Goal: Find specific page/section: Find specific page/section

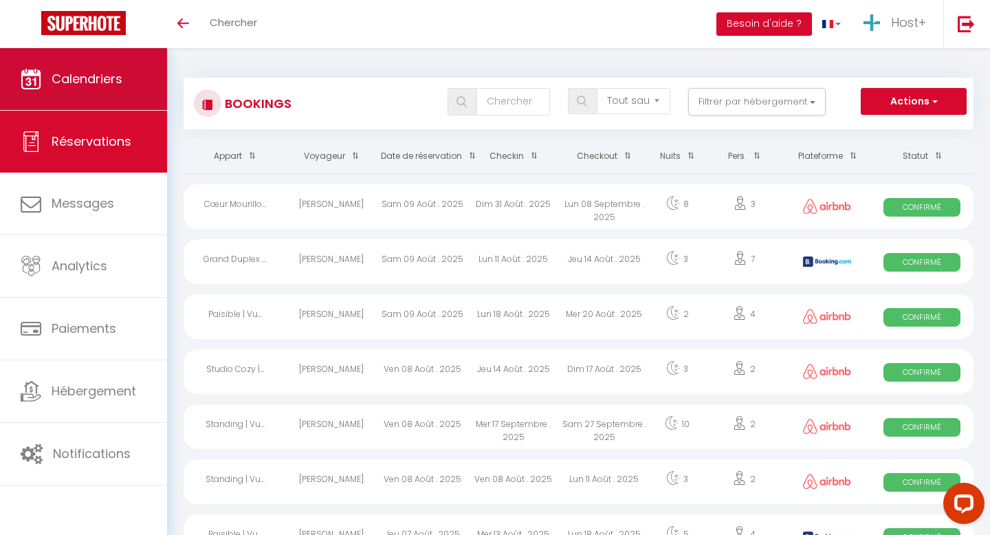
click at [118, 89] on link "Calendriers" at bounding box center [83, 79] width 167 height 62
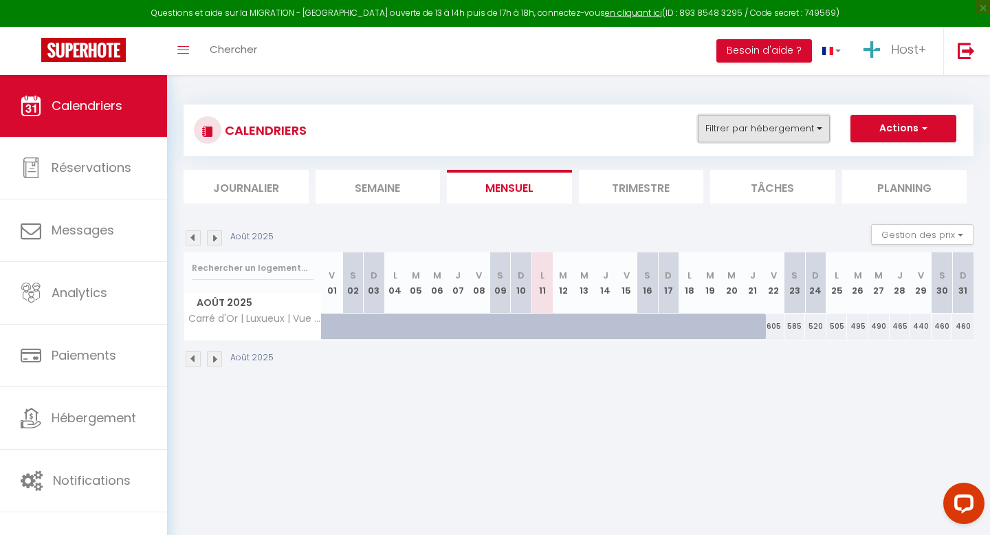
click at [765, 115] on button "Filtrer par hébergement" at bounding box center [764, 129] width 132 height 28
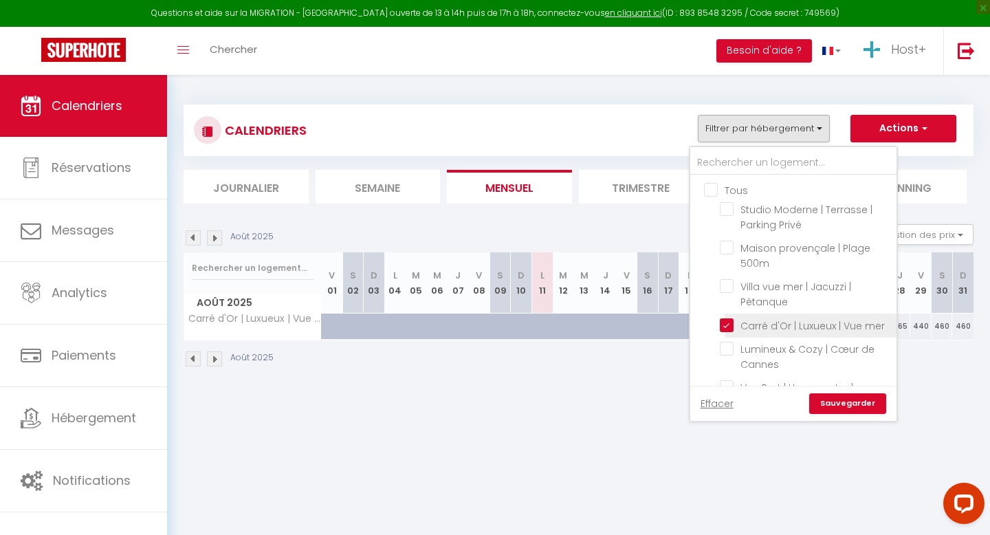
click at [727, 324] on input "Carré d'Or | Luxueux | Vue mer" at bounding box center [806, 325] width 172 height 14
checkbox input "false"
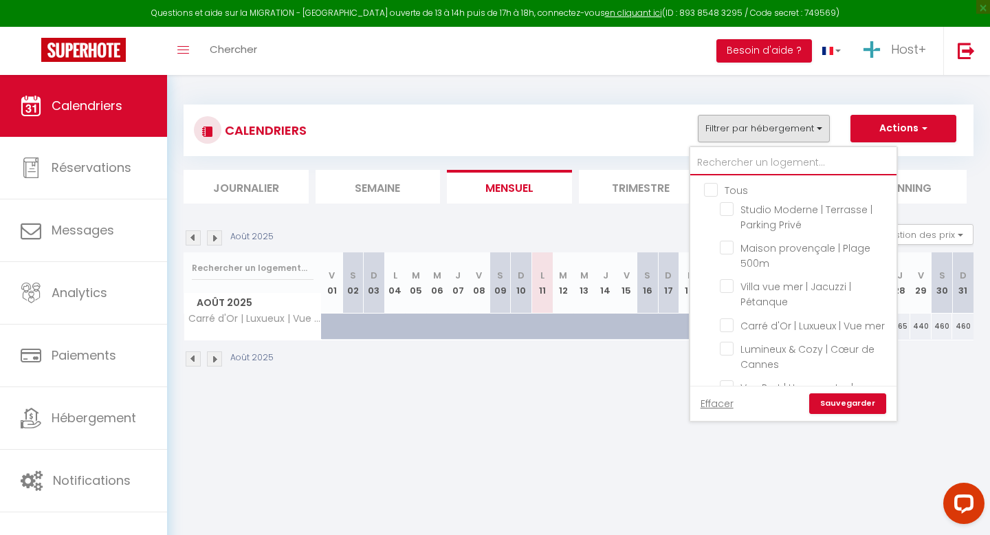
click at [741, 166] on input "text" at bounding box center [793, 163] width 206 height 25
type input "c"
checkbox input "false"
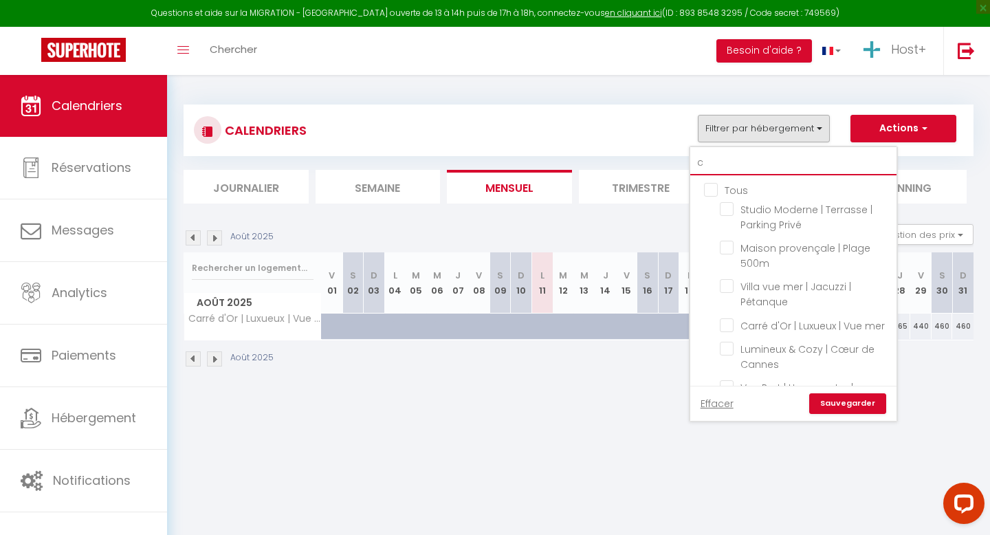
checkbox input "false"
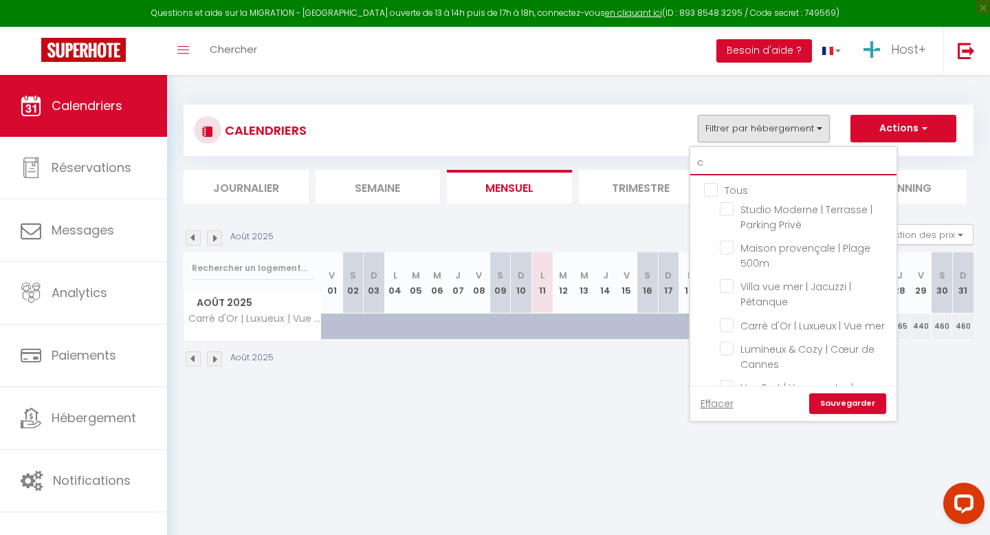
checkbox input "false"
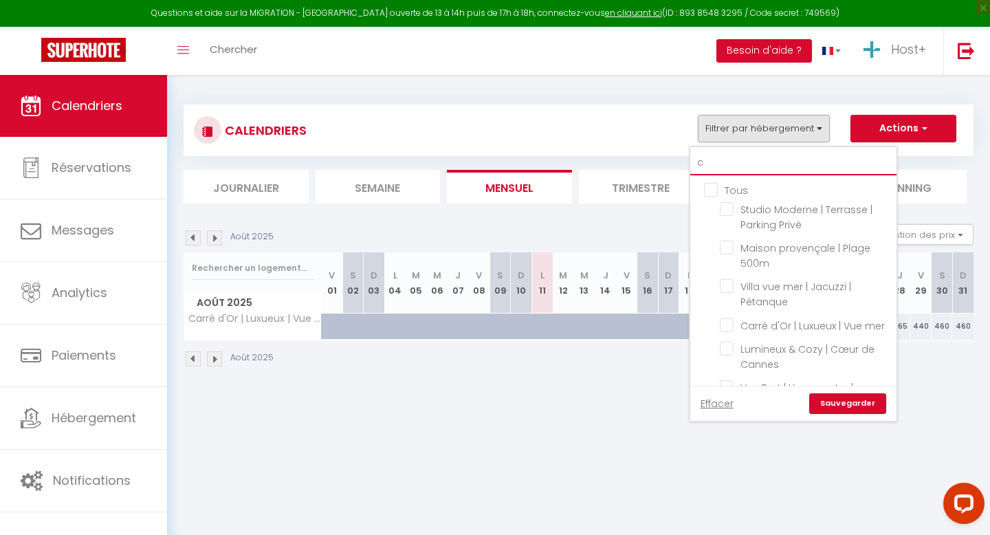
checkbox input "false"
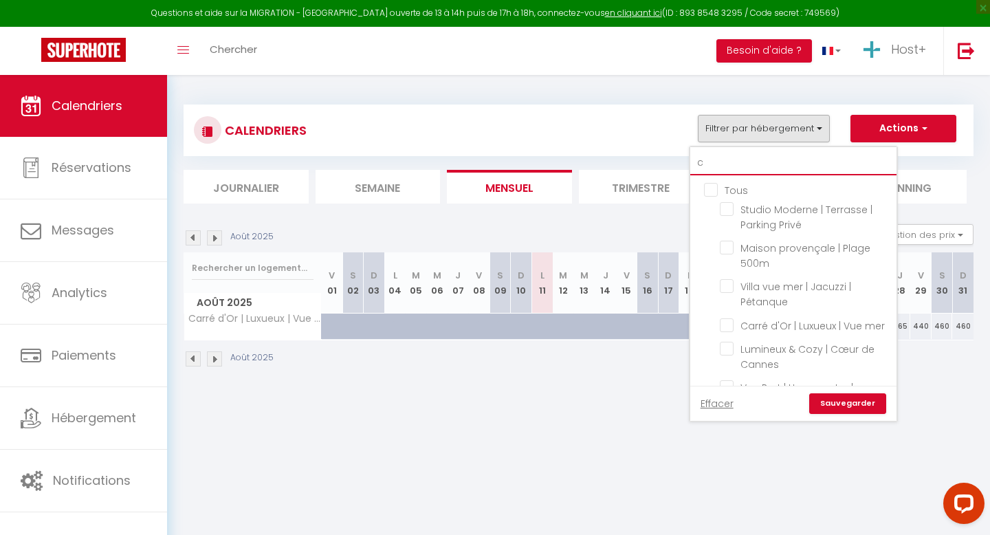
checkbox input "false"
type input "ce"
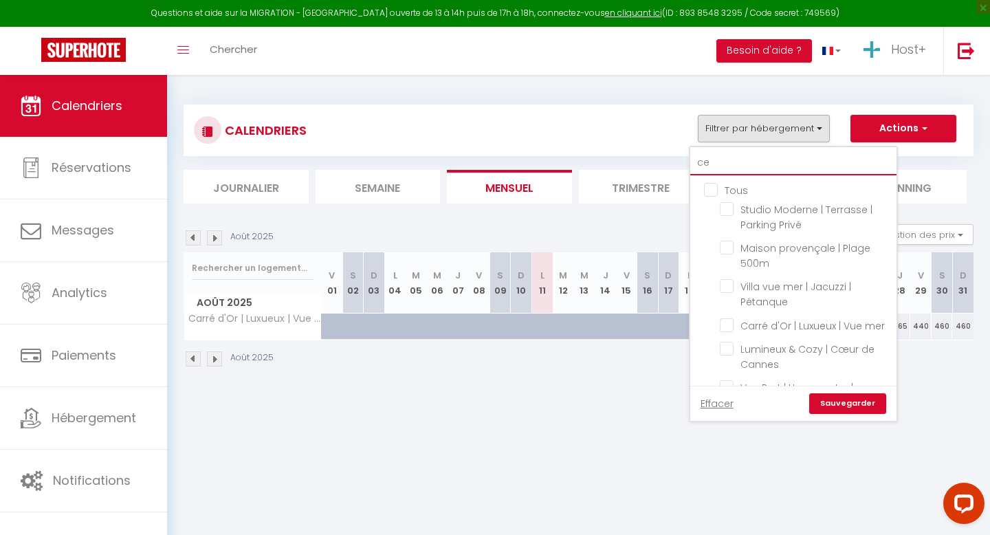
checkbox input "false"
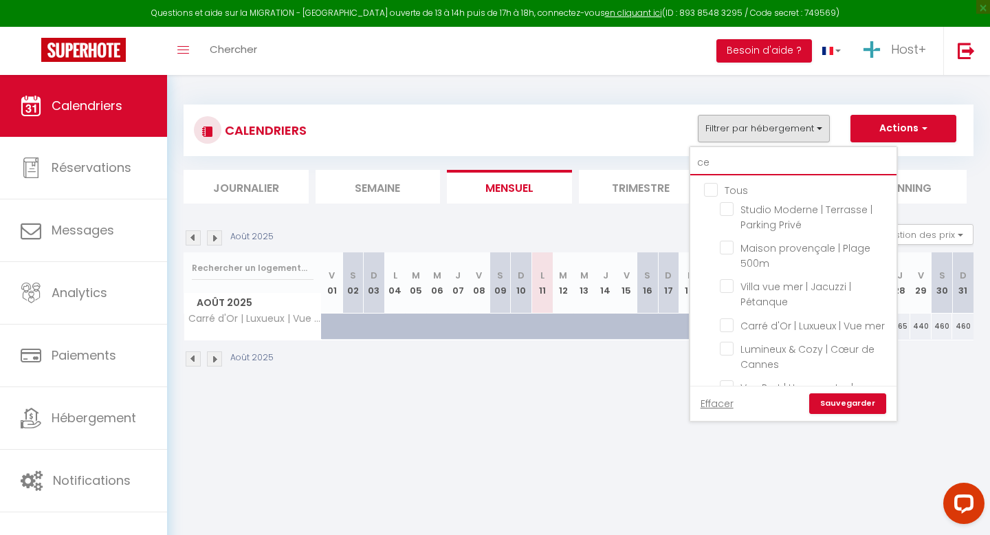
checkbox input "false"
type input "cen"
checkbox input "false"
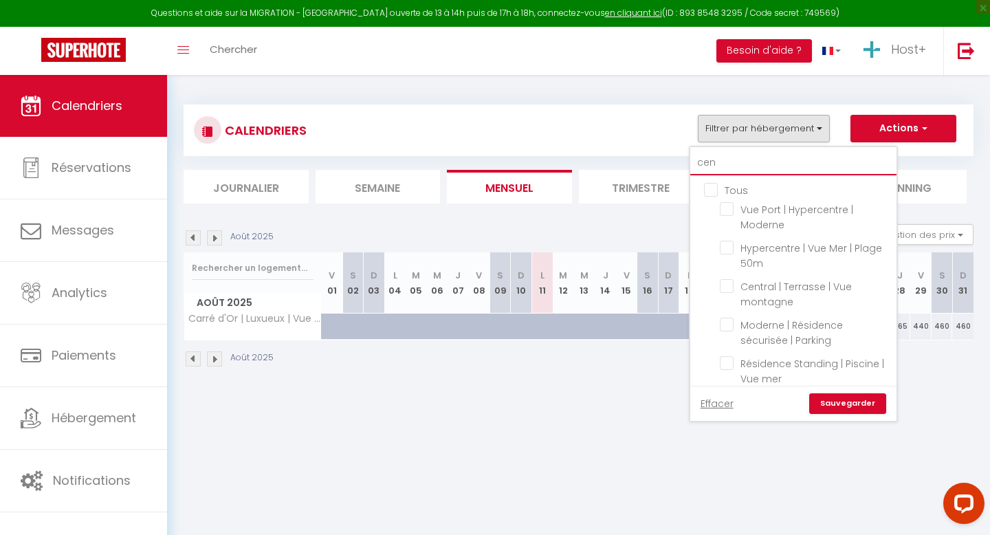
checkbox input "false"
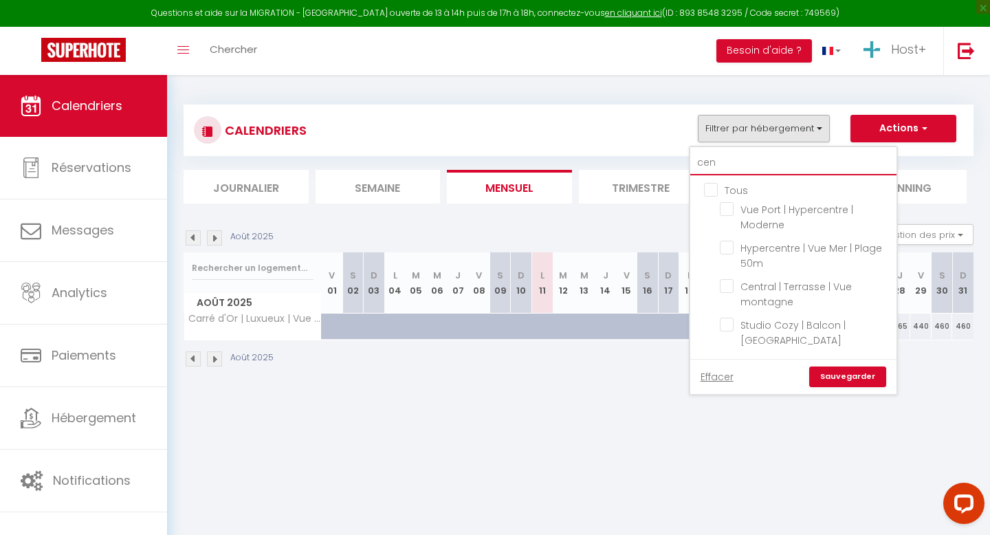
type input "cent"
checkbox input "false"
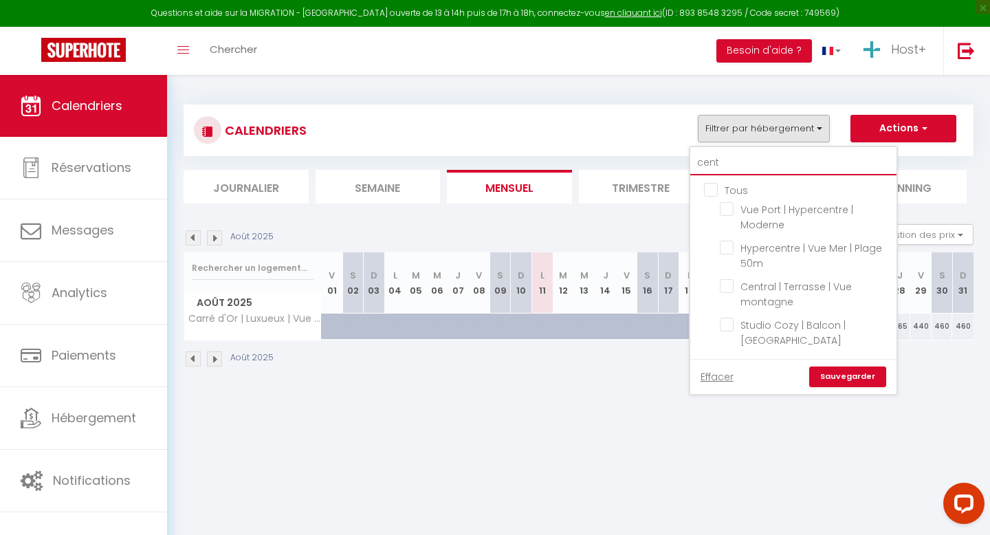
type input "centr"
checkbox input "false"
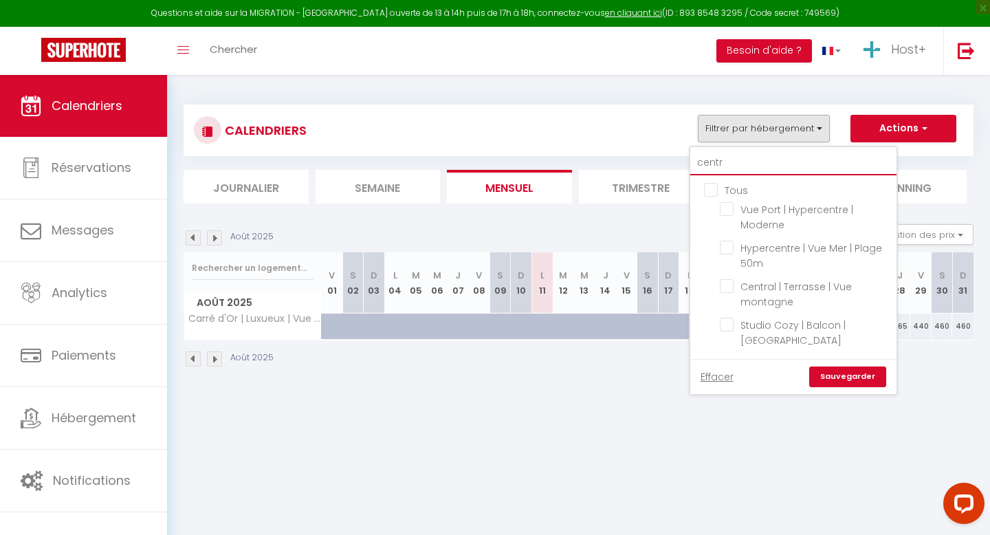
type input "centra"
checkbox input "false"
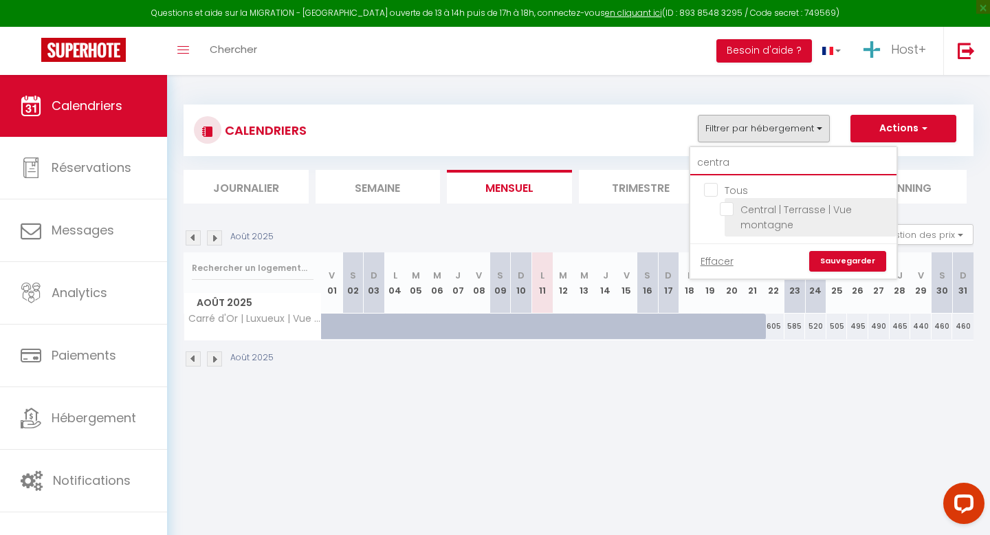
type input "centra"
click at [730, 206] on input "Central | Terrasse | Vue montagne" at bounding box center [806, 209] width 172 height 14
checkbox input "true"
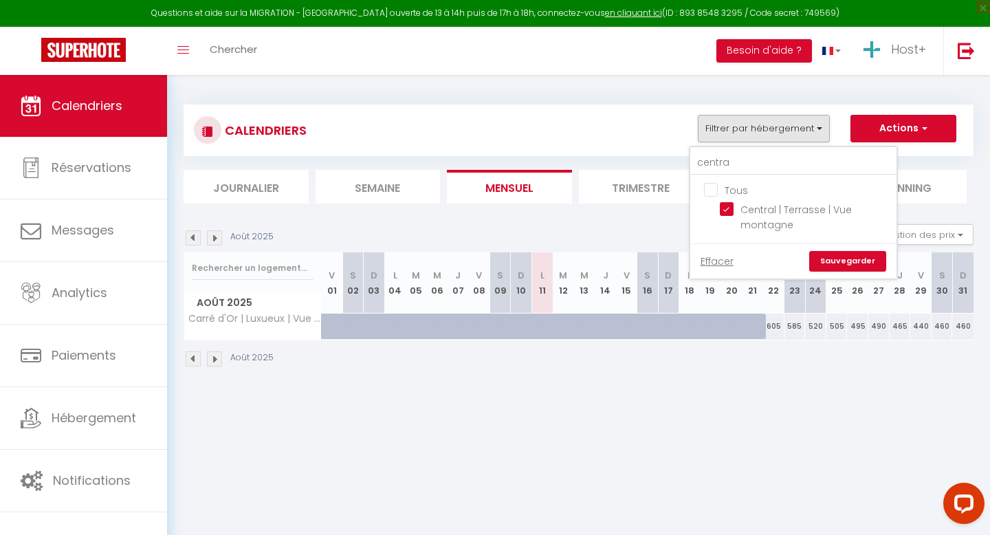
click at [850, 260] on link "Sauvegarder" at bounding box center [847, 261] width 77 height 21
